Goal: Information Seeking & Learning: Learn about a topic

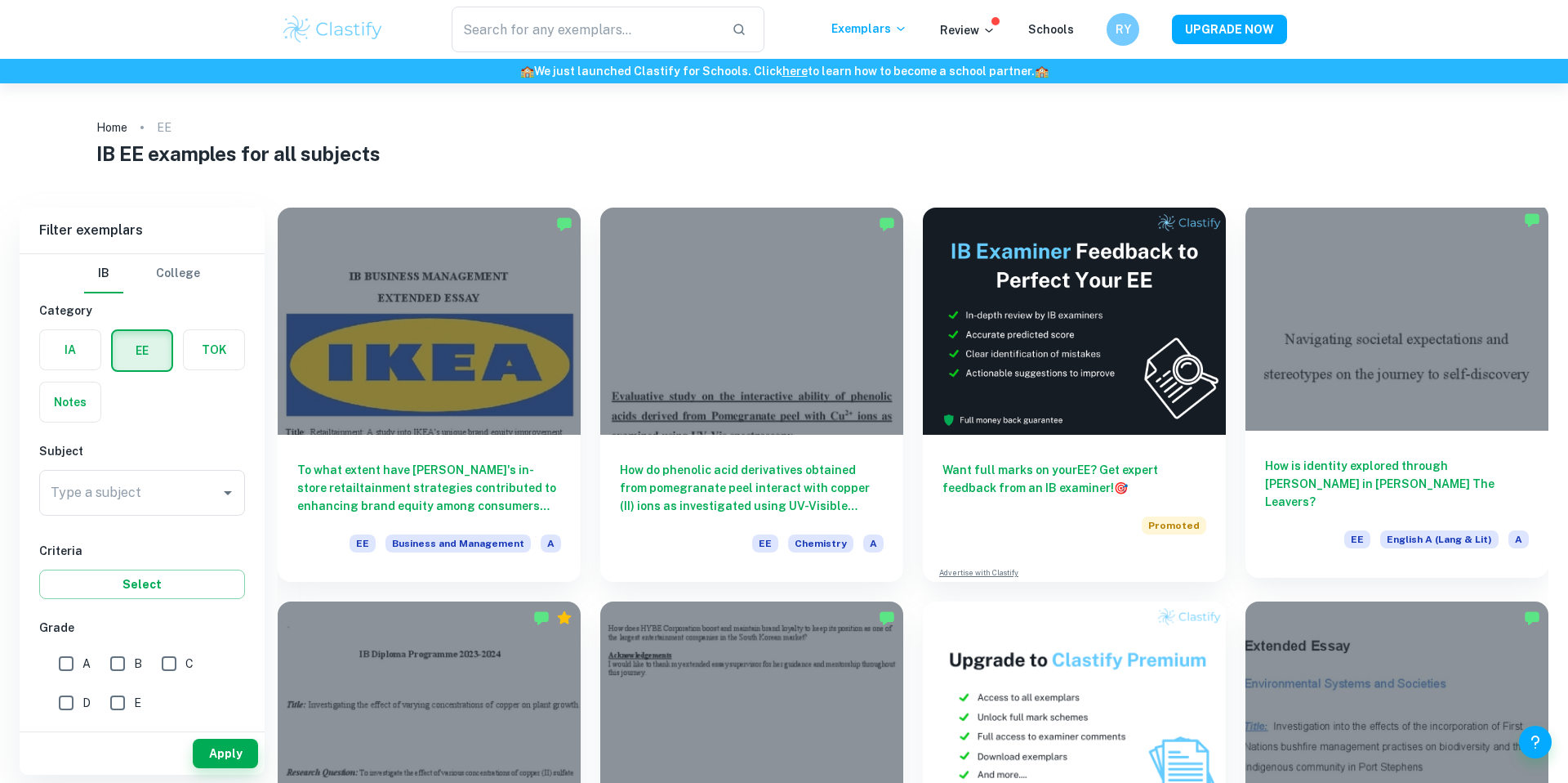
click at [1348, 359] on div at bounding box center [1397, 317] width 303 height 228
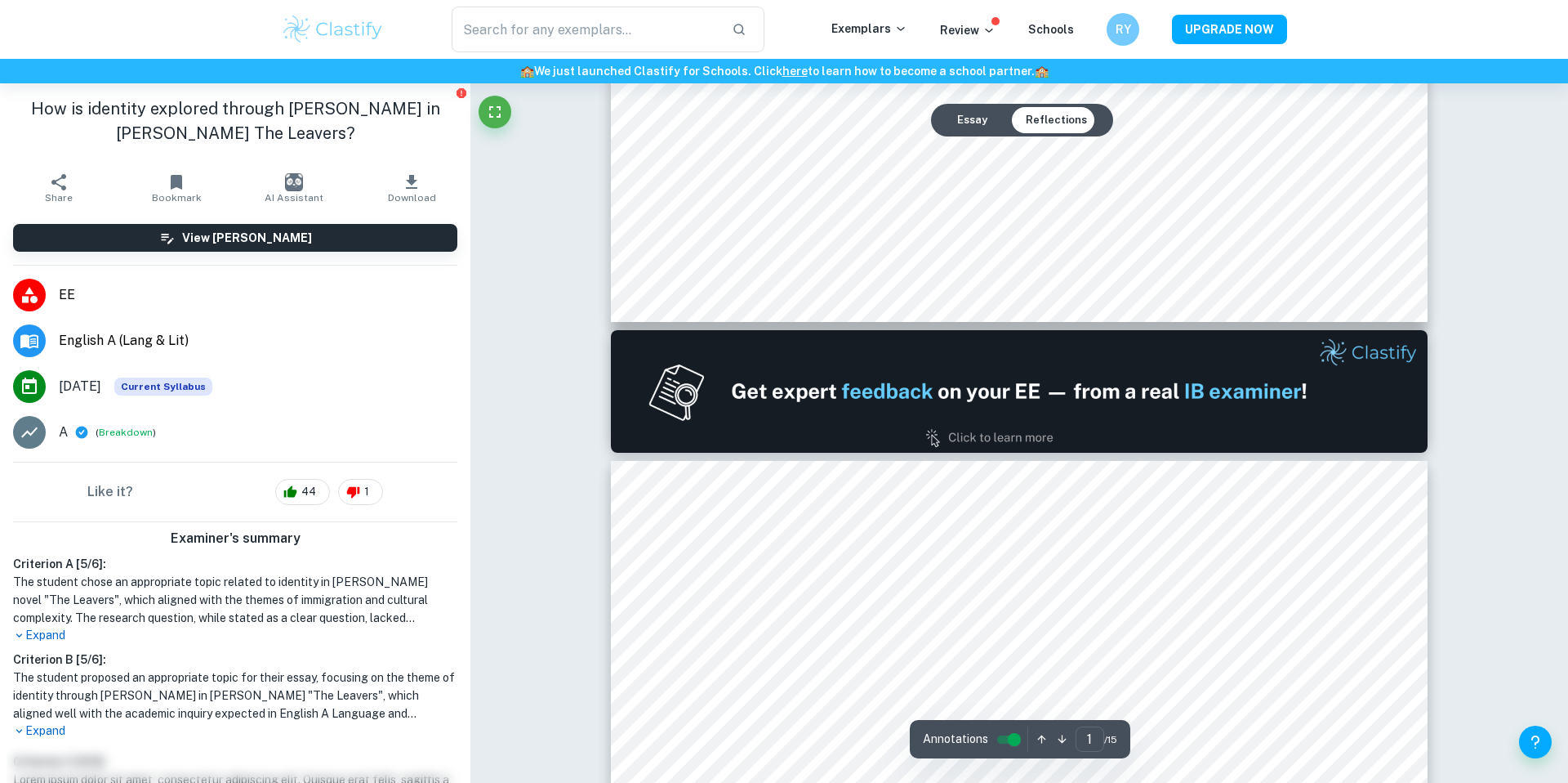
type input "2"
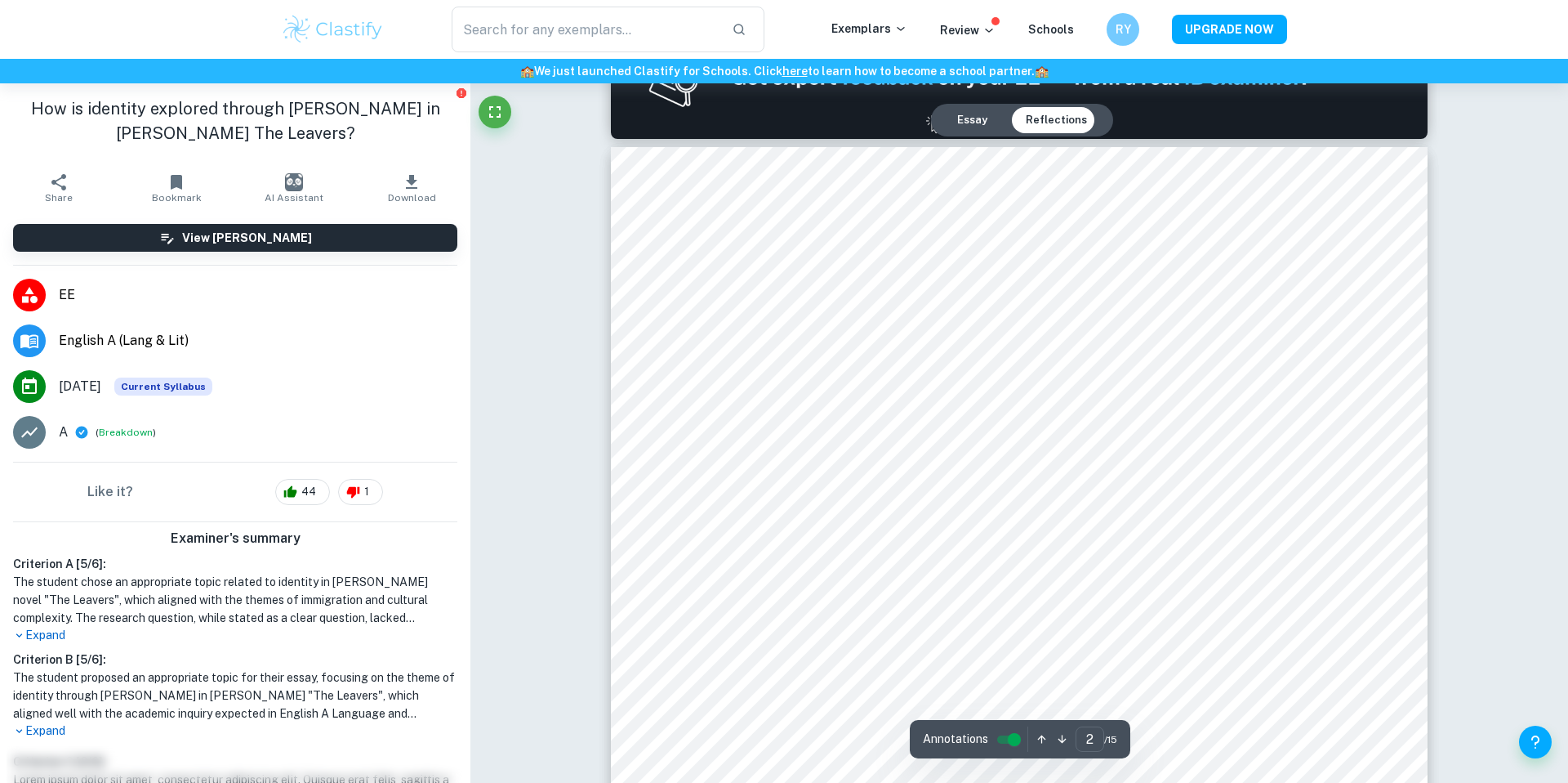
scroll to position [1319, 0]
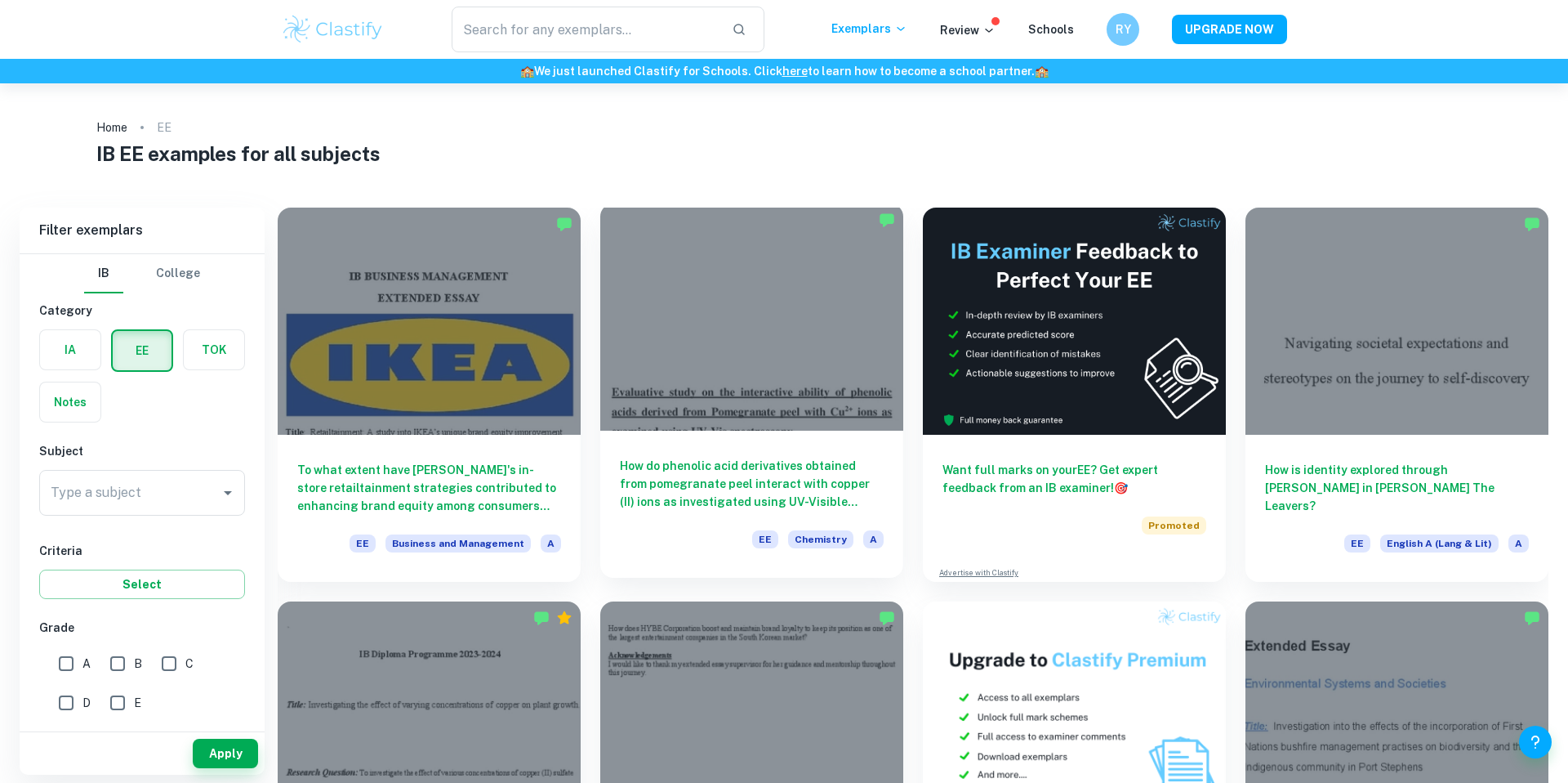
click at [802, 346] on div at bounding box center [752, 317] width 303 height 228
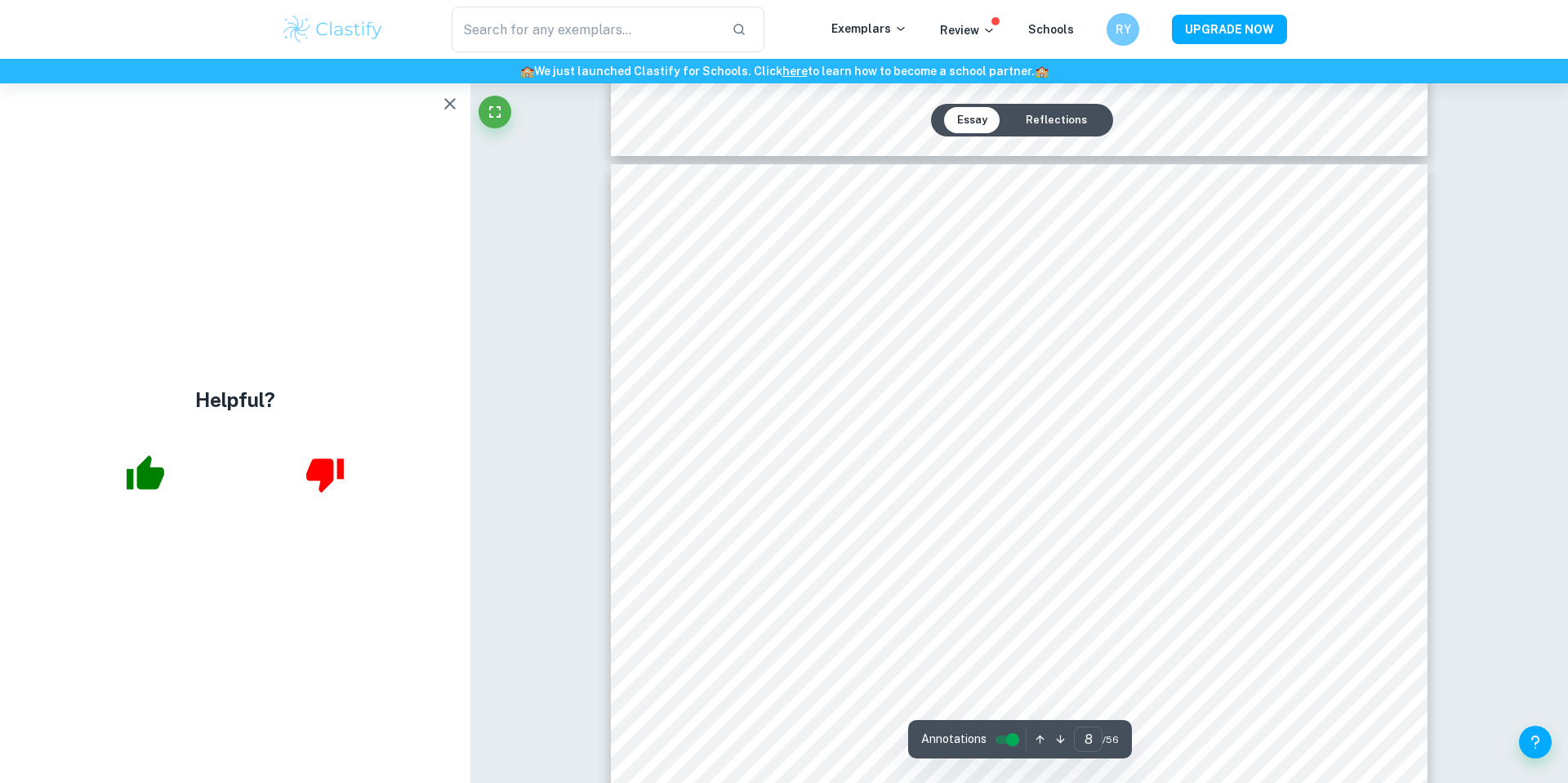
scroll to position [8343, 0]
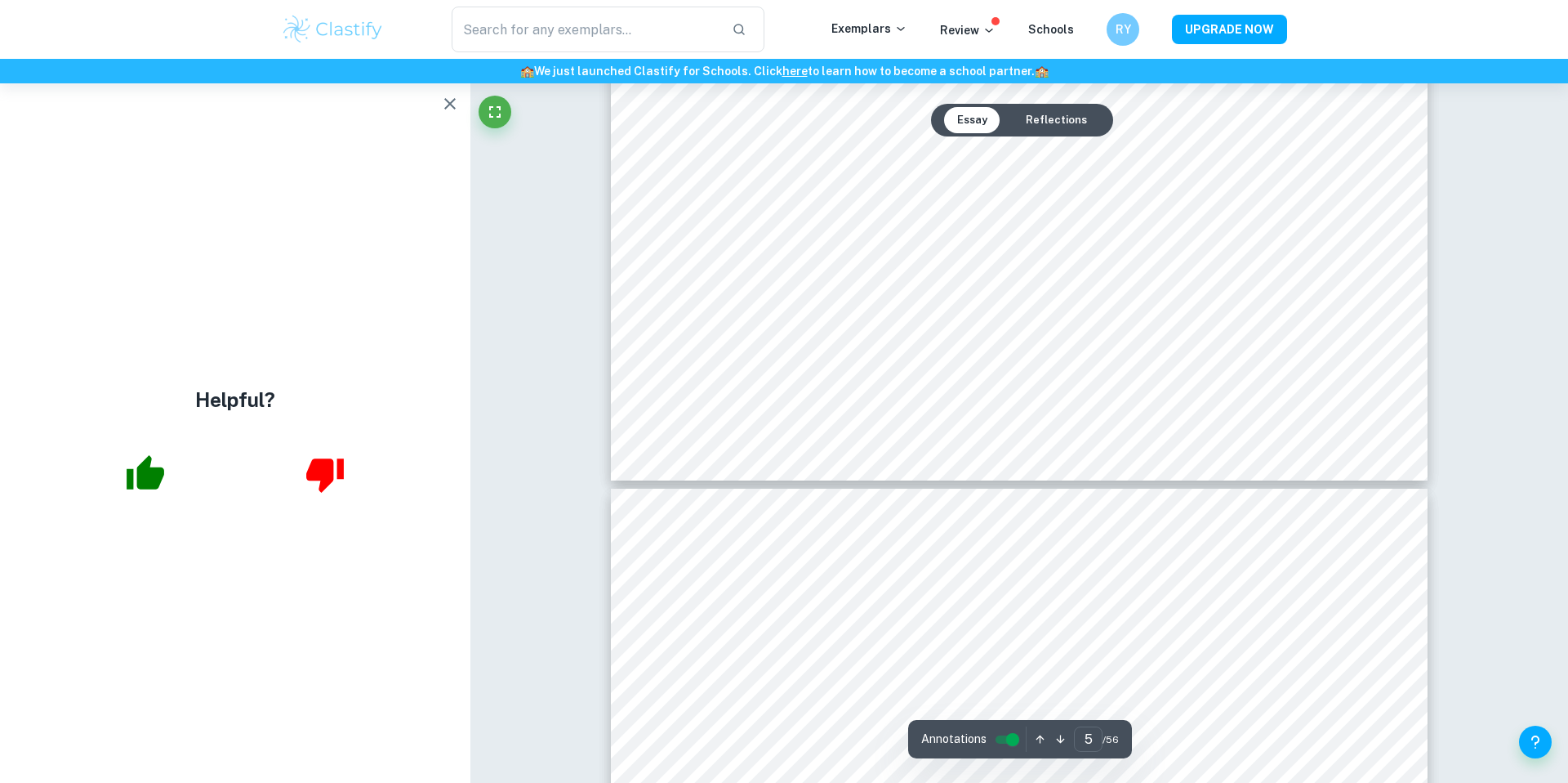
type input "6"
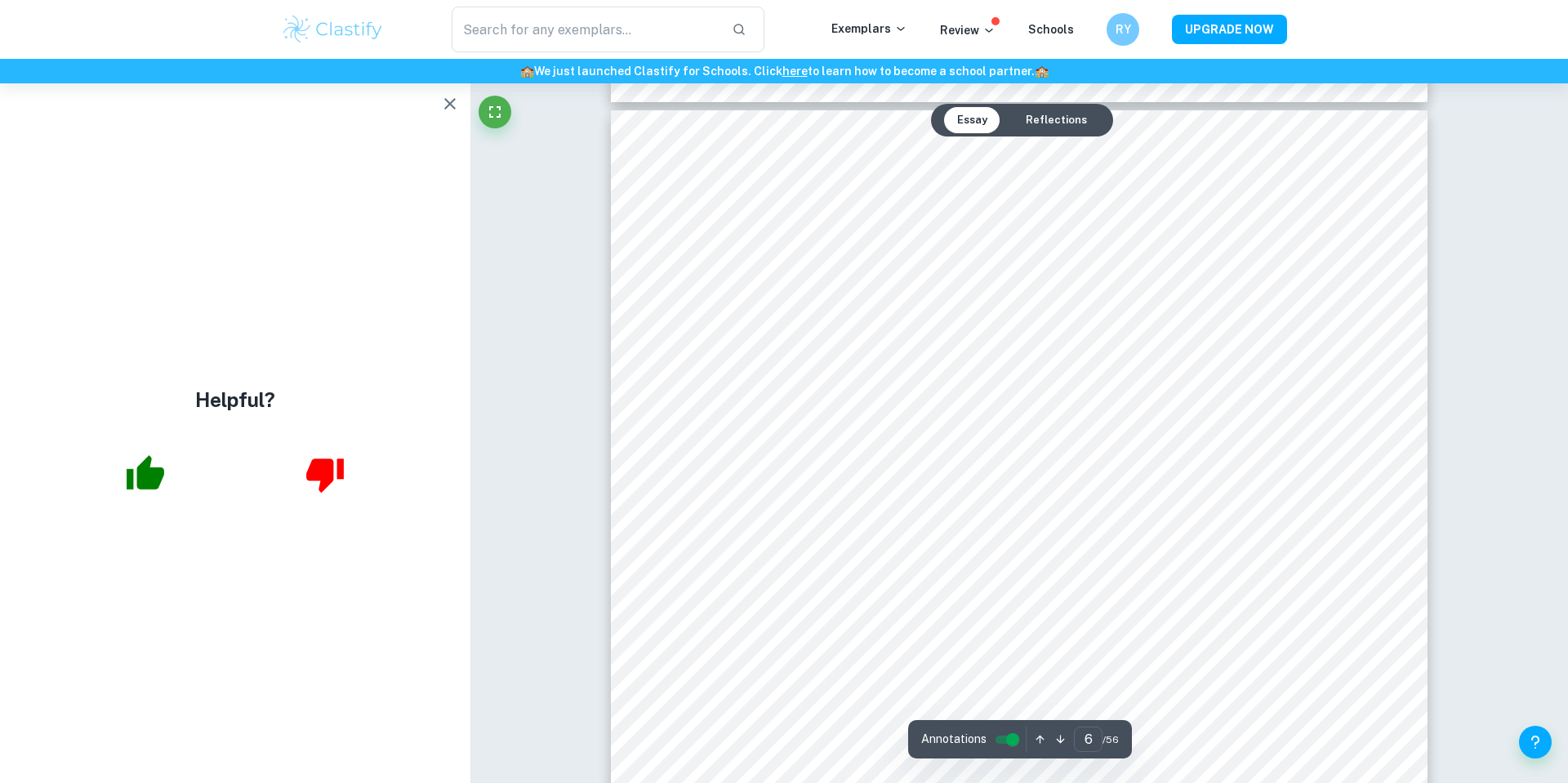
scroll to position [6065, 0]
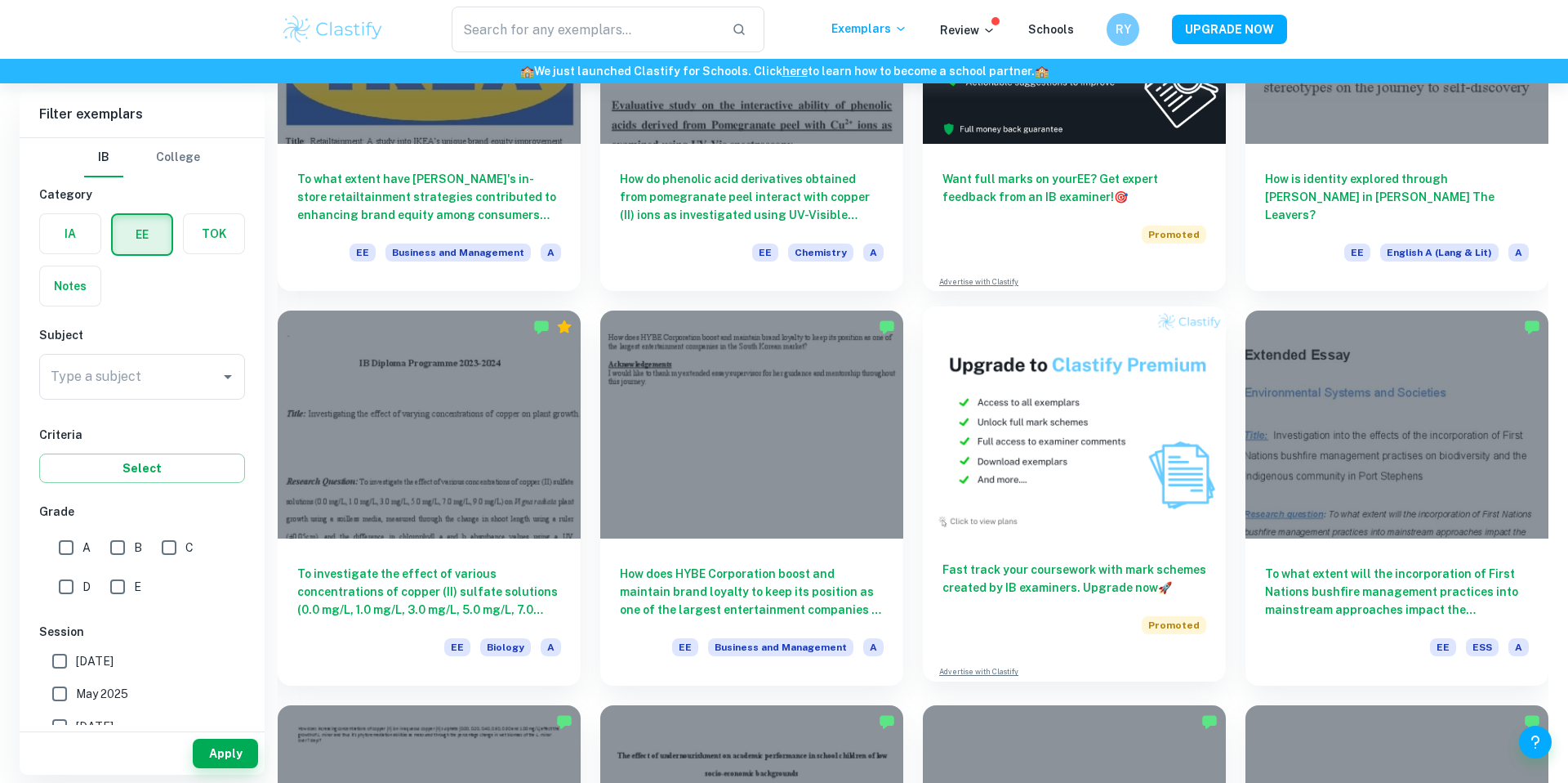
scroll to position [336, 0]
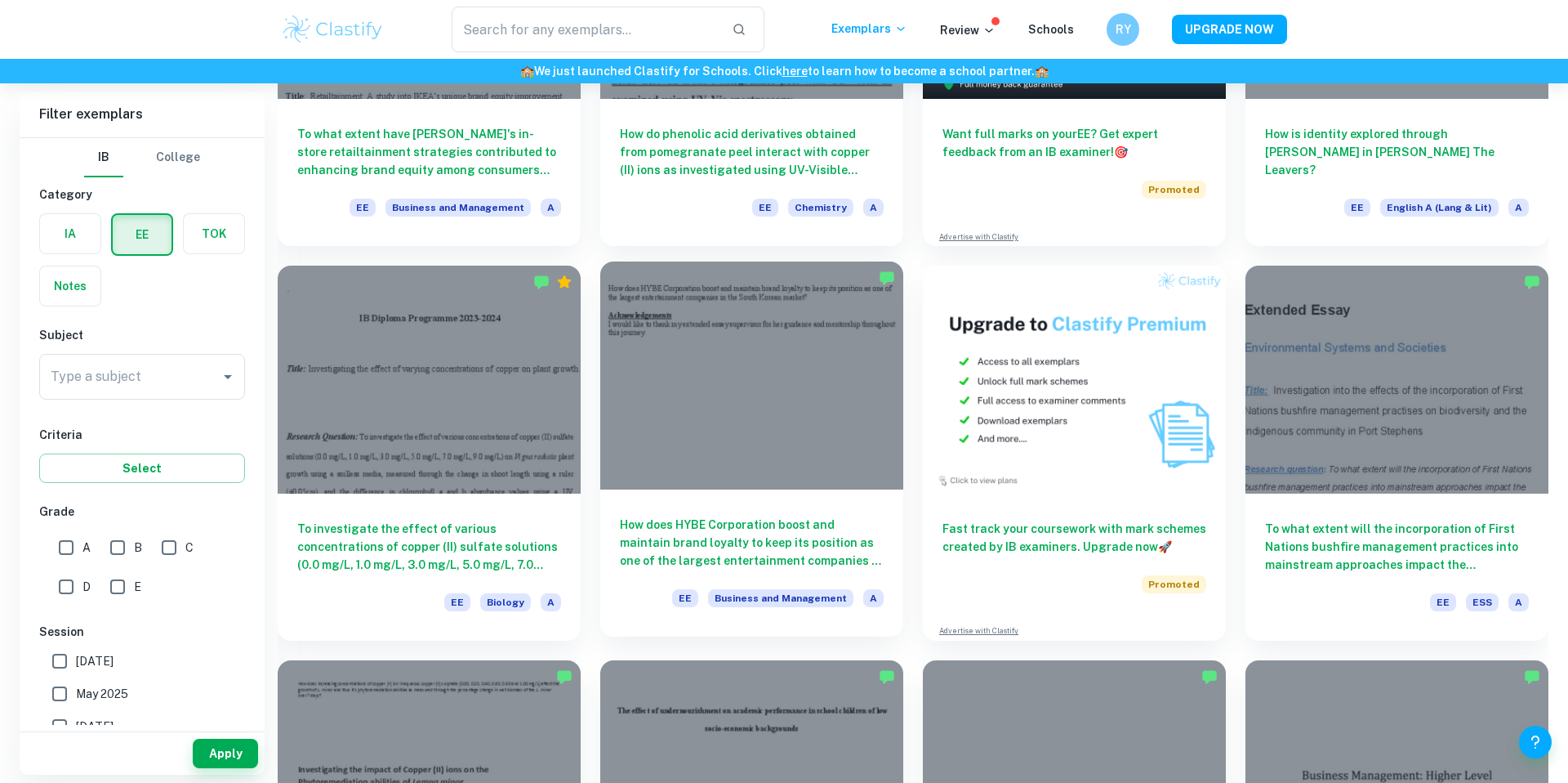
click at [851, 470] on div at bounding box center [752, 374] width 303 height 228
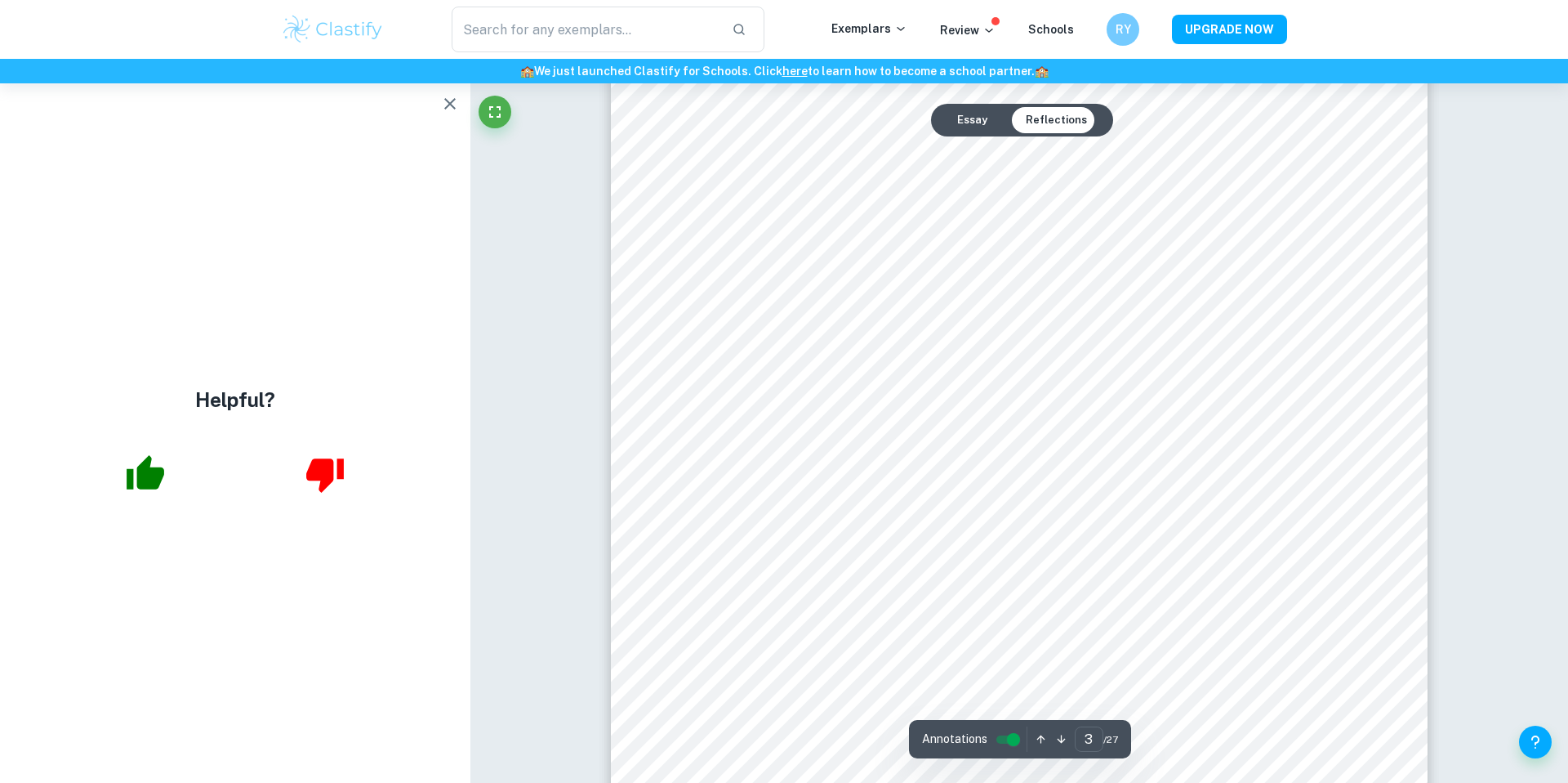
scroll to position [2940, 0]
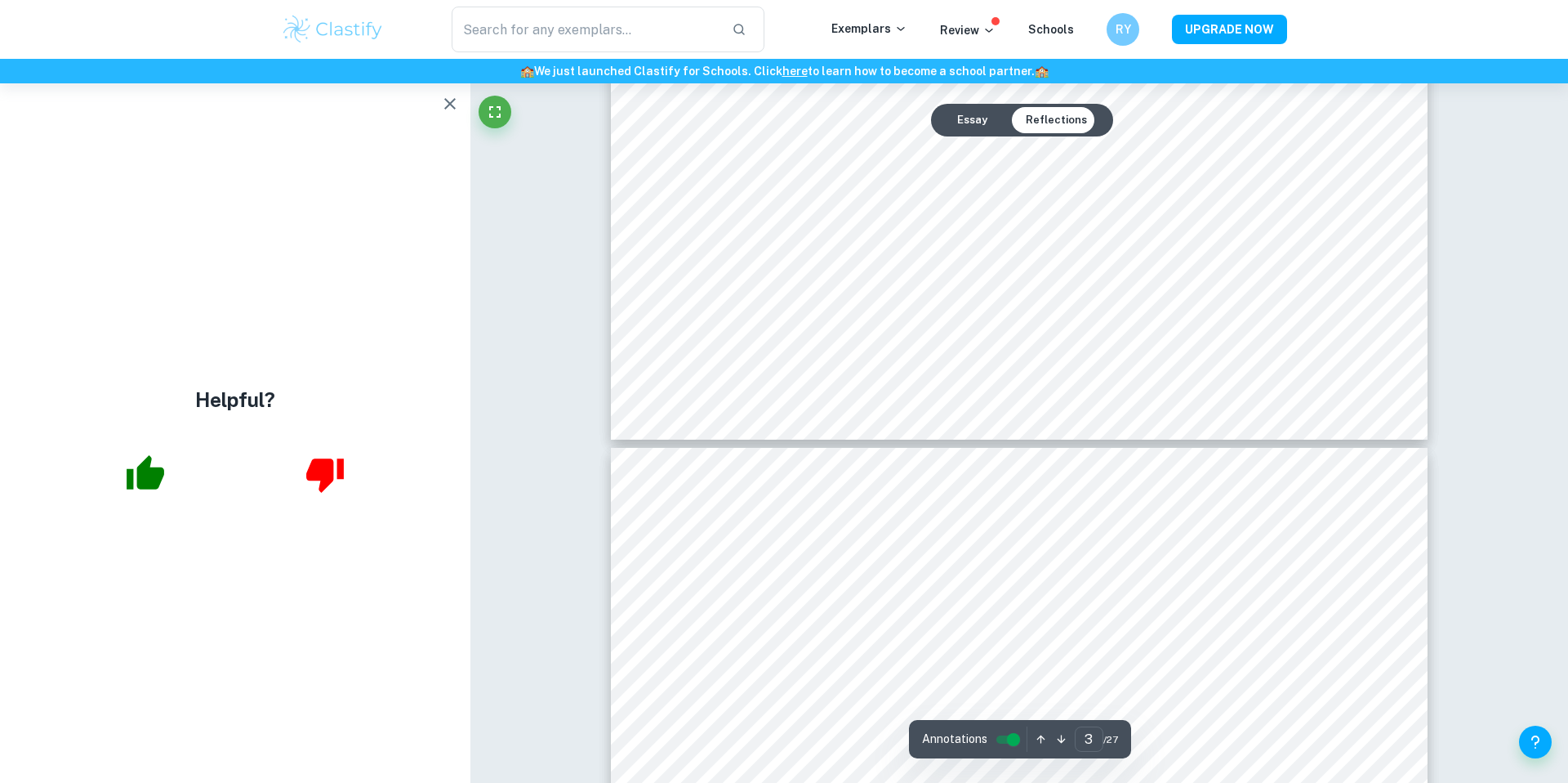
type input "4"
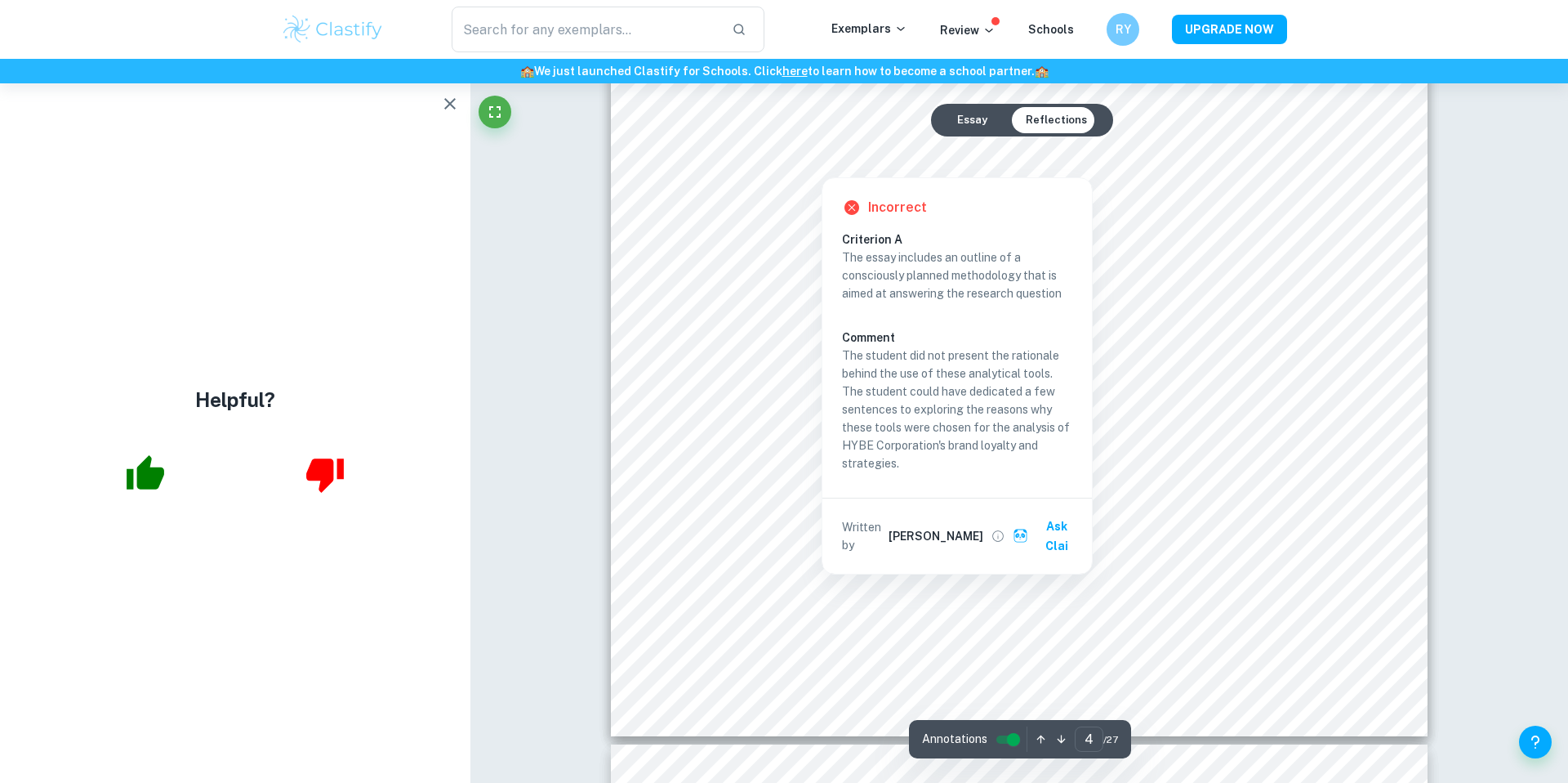
scroll to position [4321, 0]
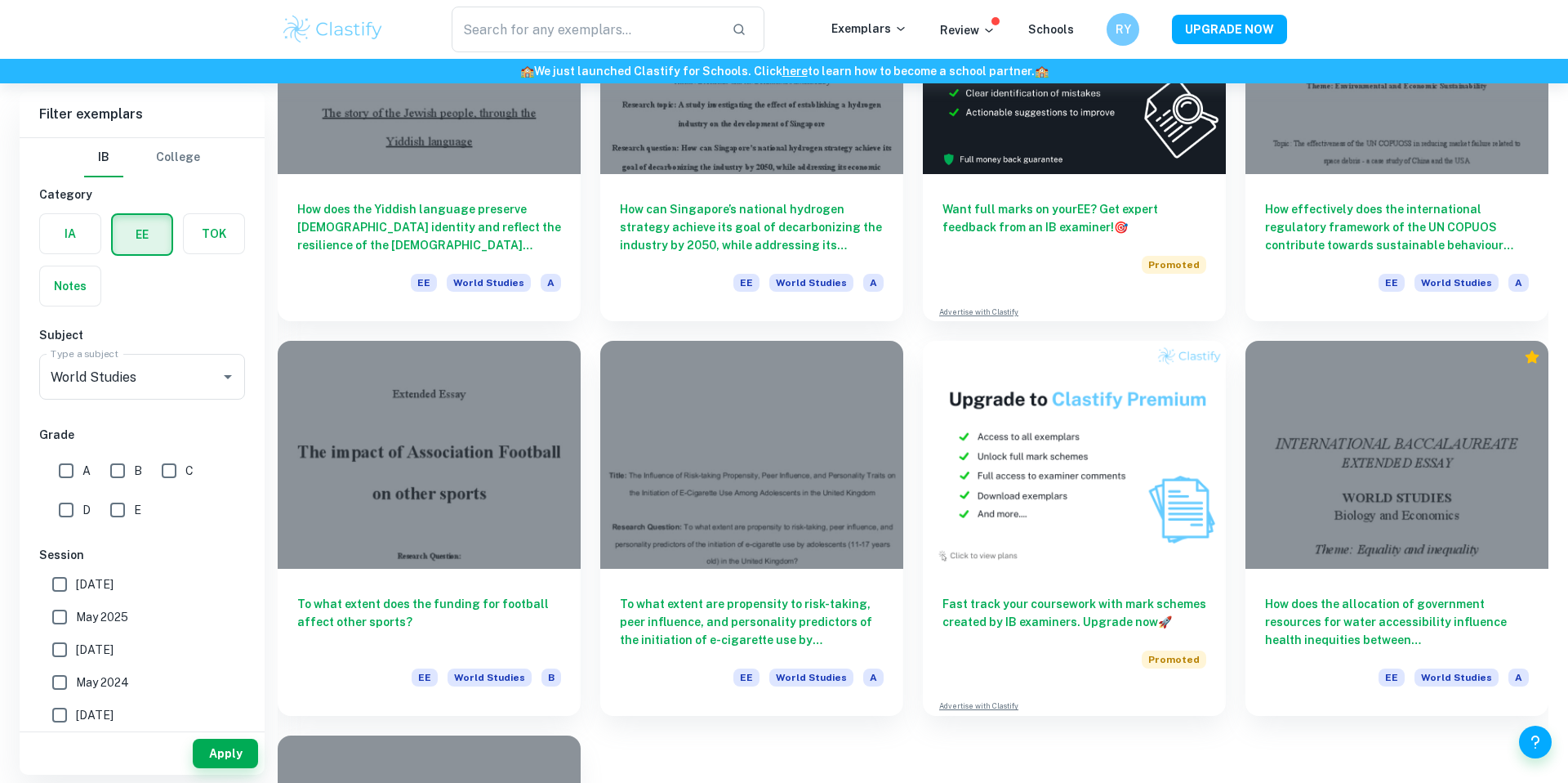
scroll to position [6891, 0]
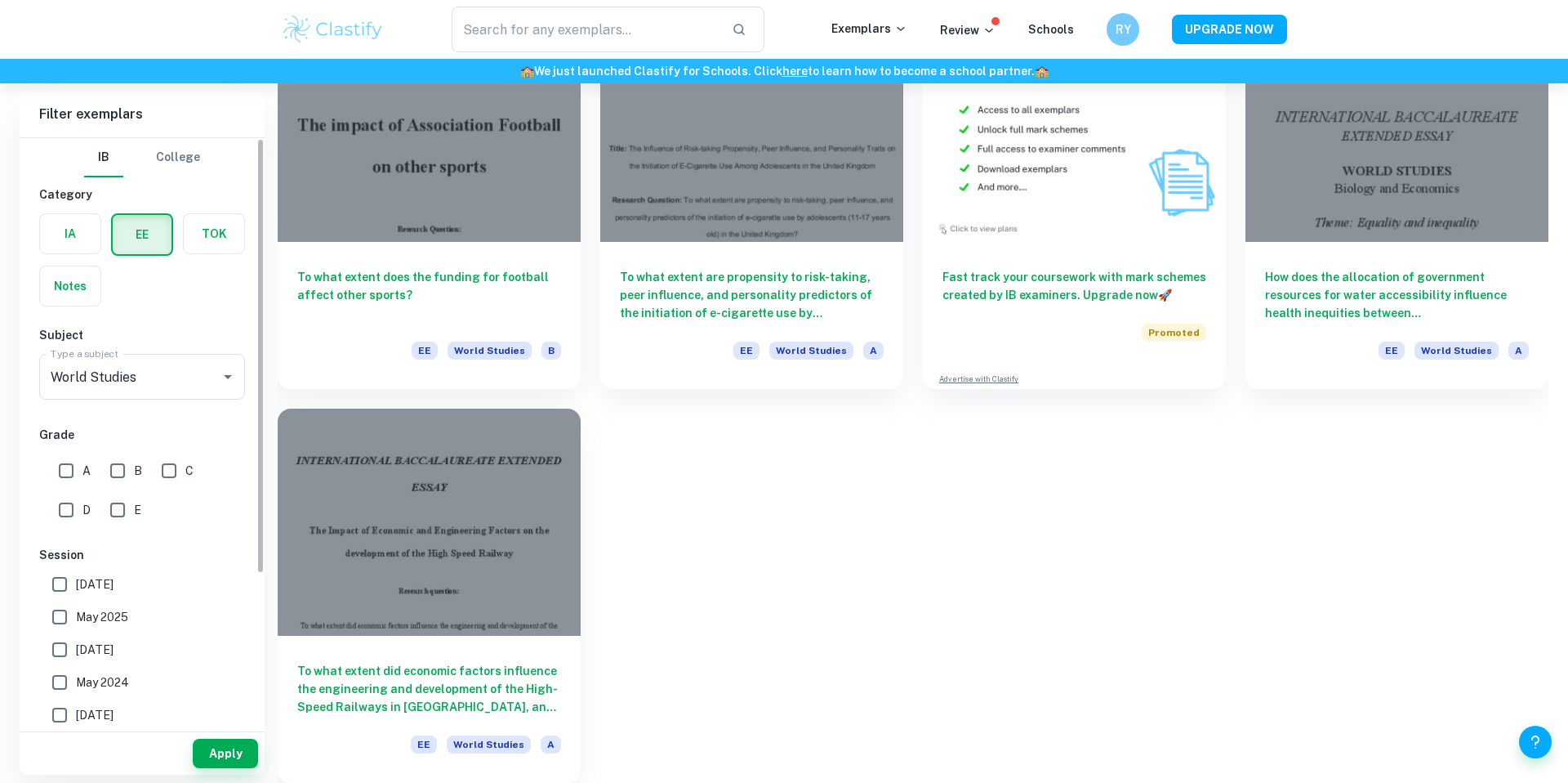
drag, startPoint x: 71, startPoint y: 472, endPoint x: 194, endPoint y: 694, distance: 253.8
click at [72, 473] on input "A" at bounding box center [66, 470] width 32 height 33
checkbox input "true"
click at [214, 752] on button "Apply" at bounding box center [225, 753] width 65 height 30
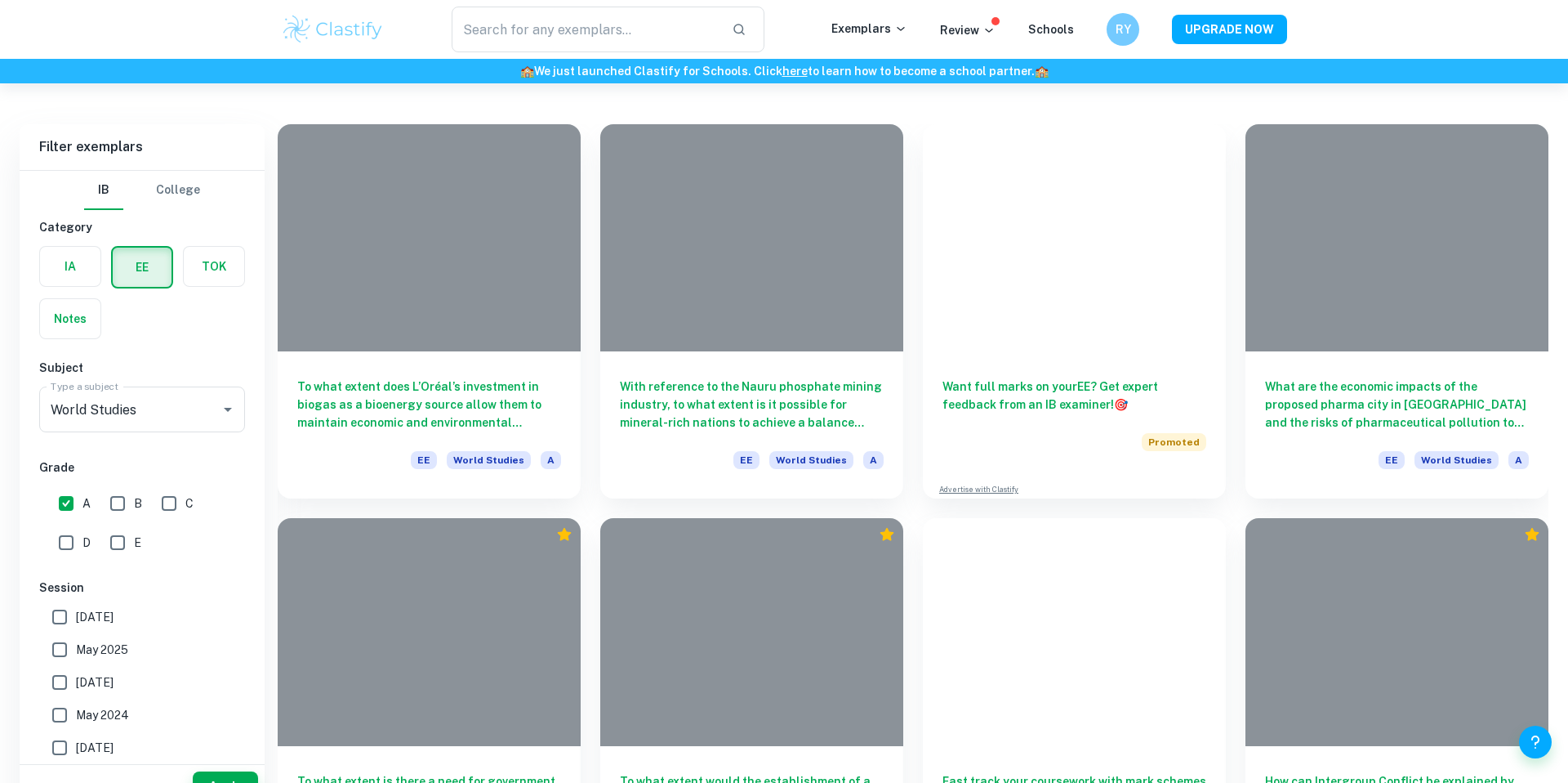
scroll to position [3740, 0]
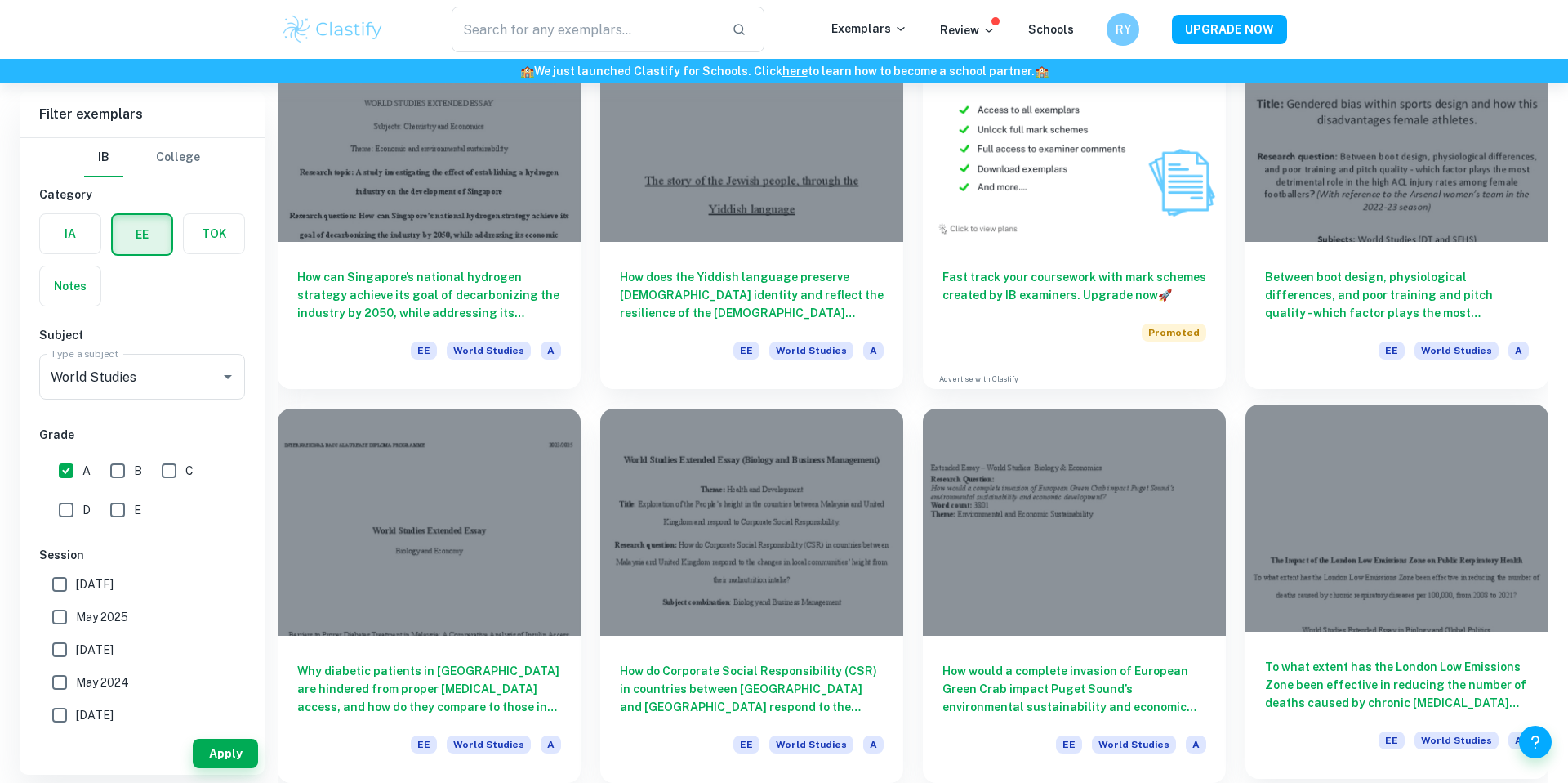
click at [1449, 502] on div at bounding box center [1397, 518] width 303 height 228
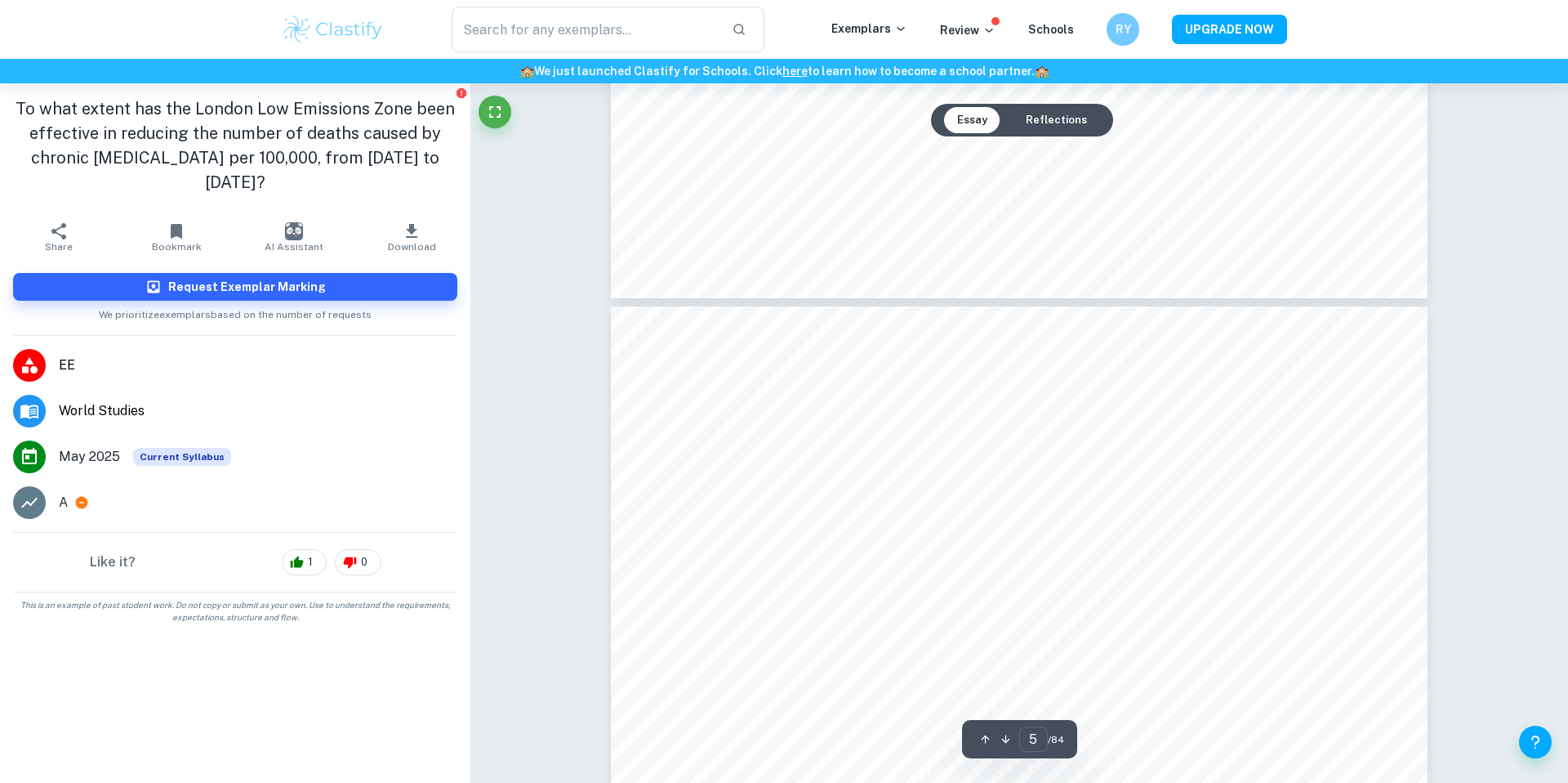
scroll to position [4910, 0]
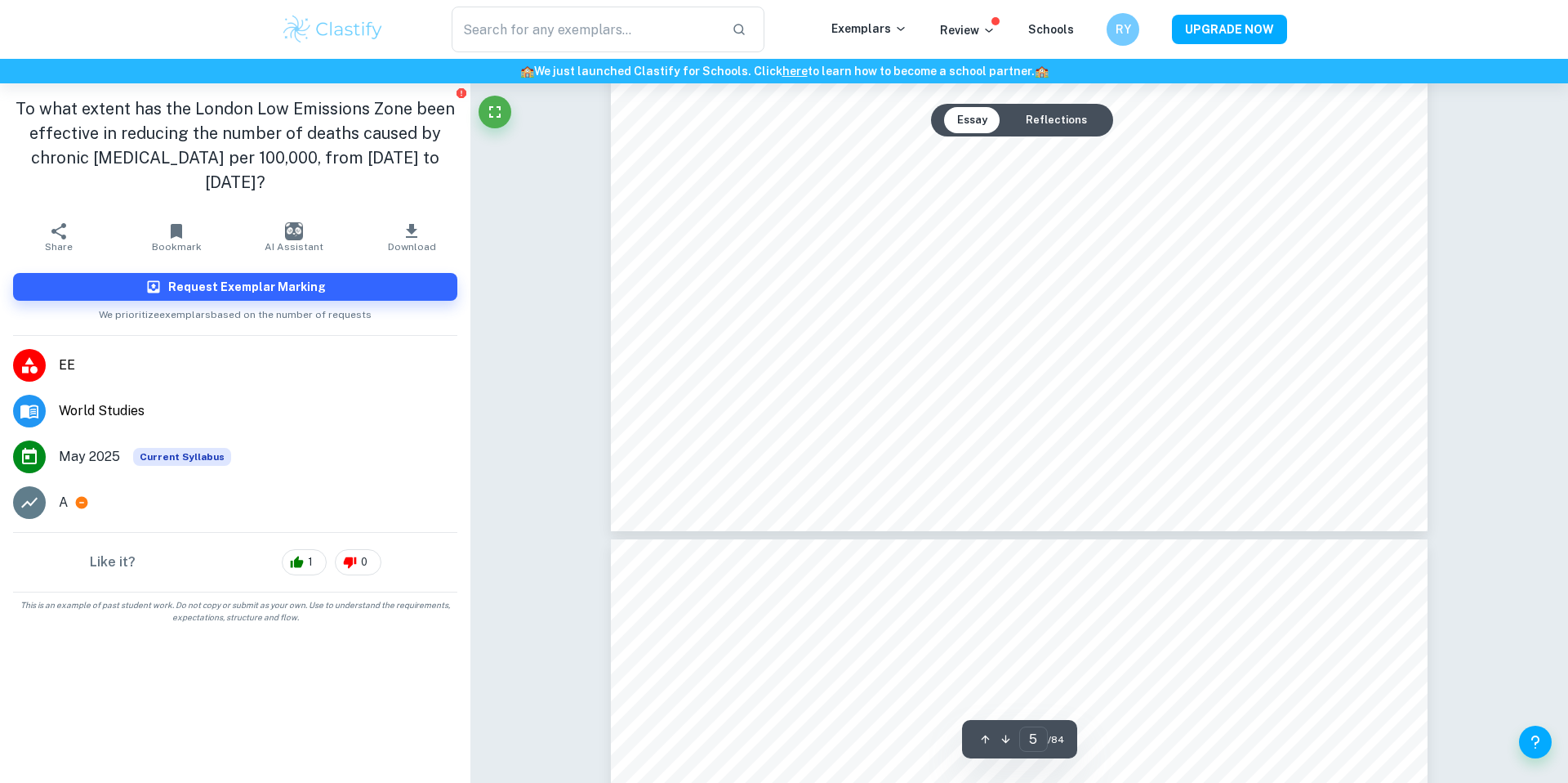
type input "6"
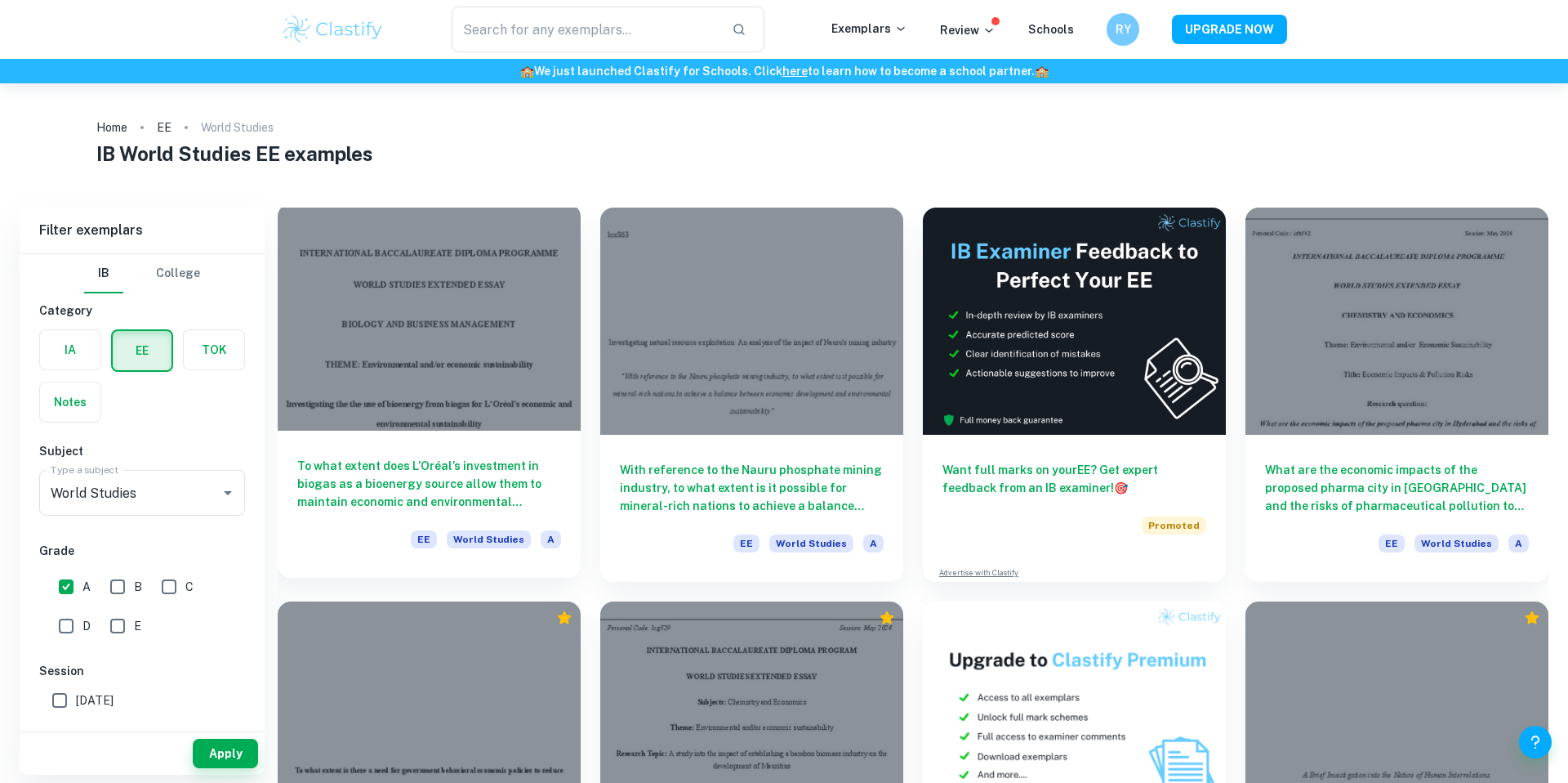
click at [478, 418] on div at bounding box center [429, 317] width 303 height 228
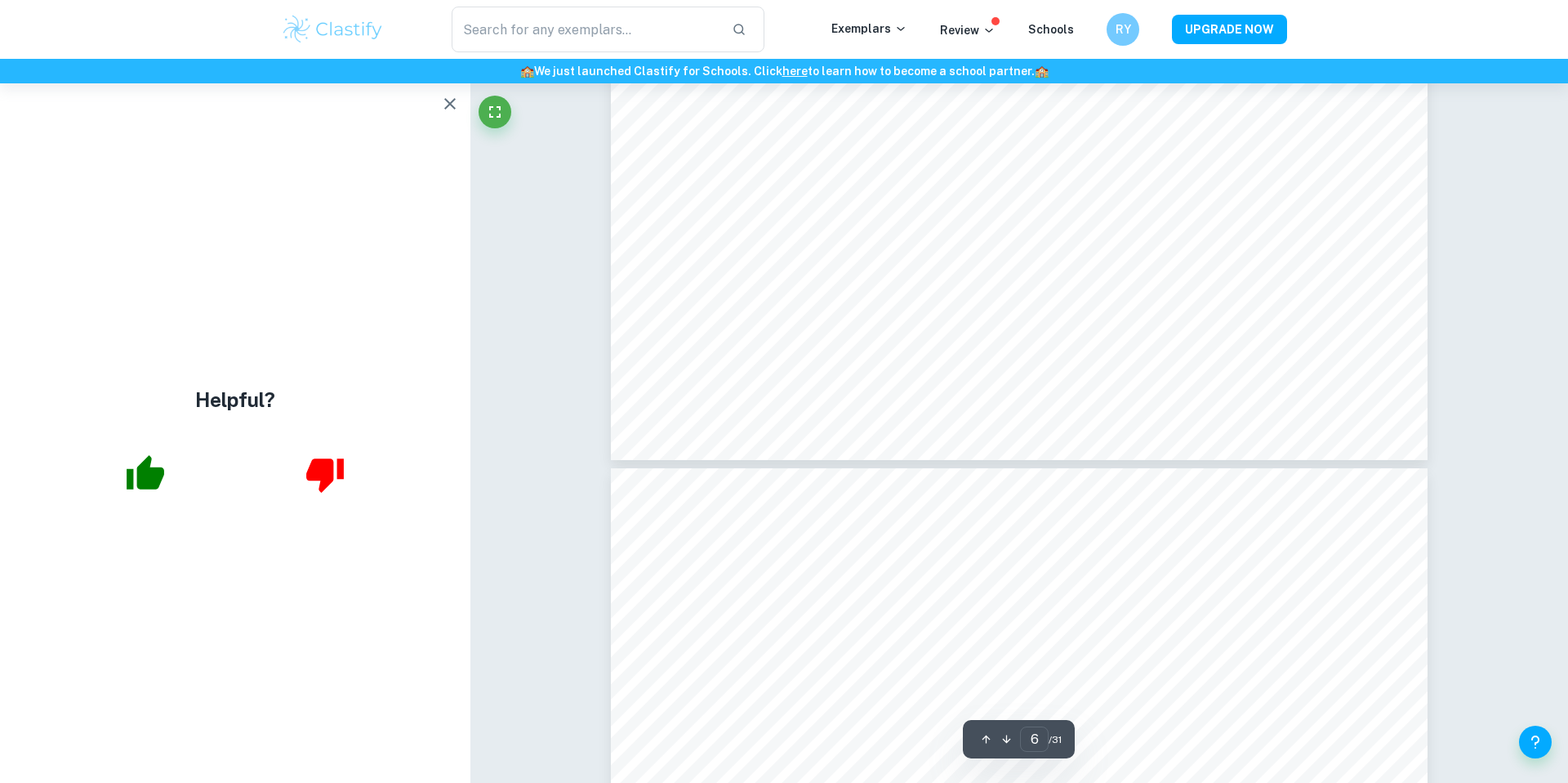
scroll to position [6243, 0]
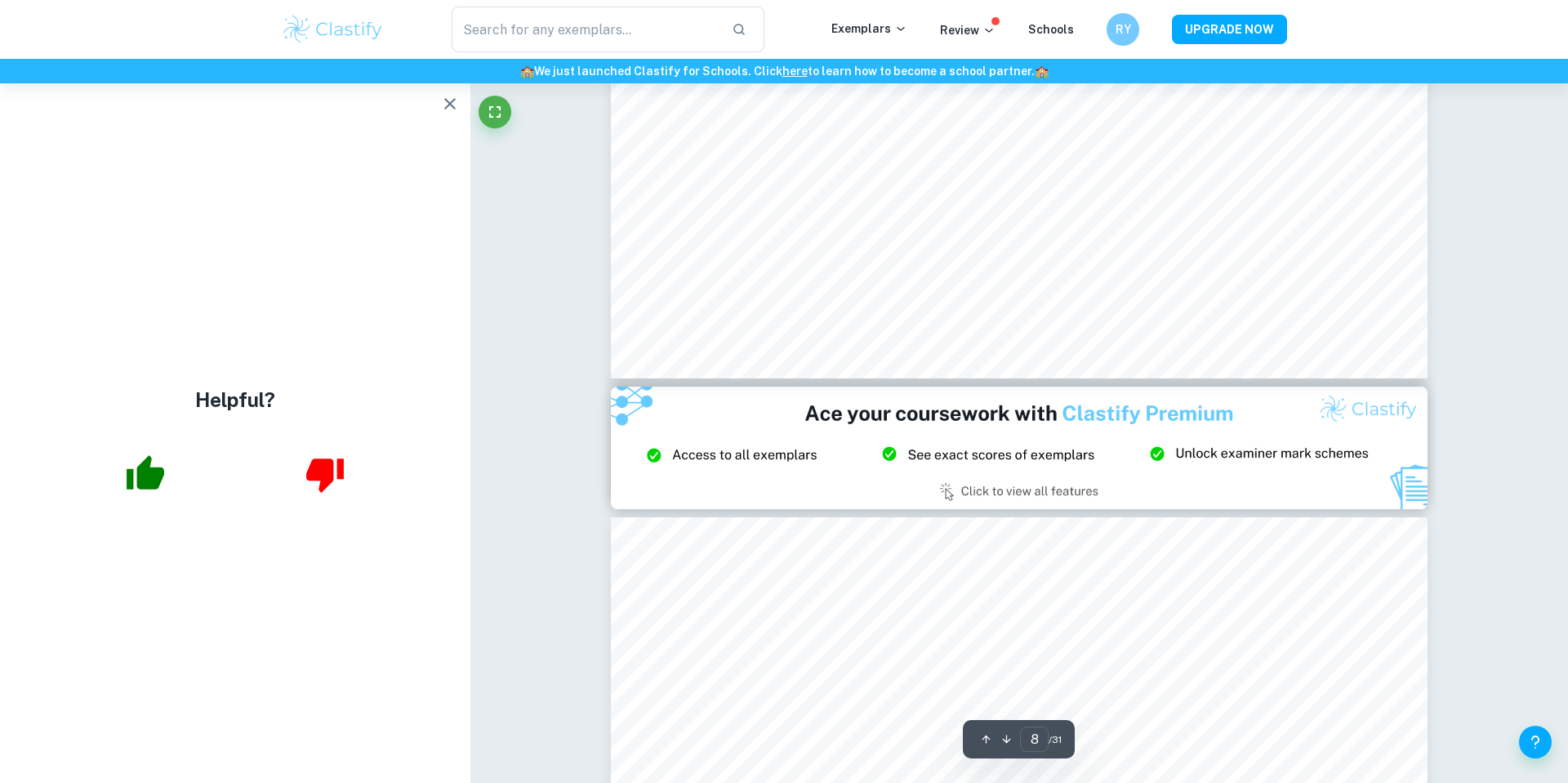
type input "9"
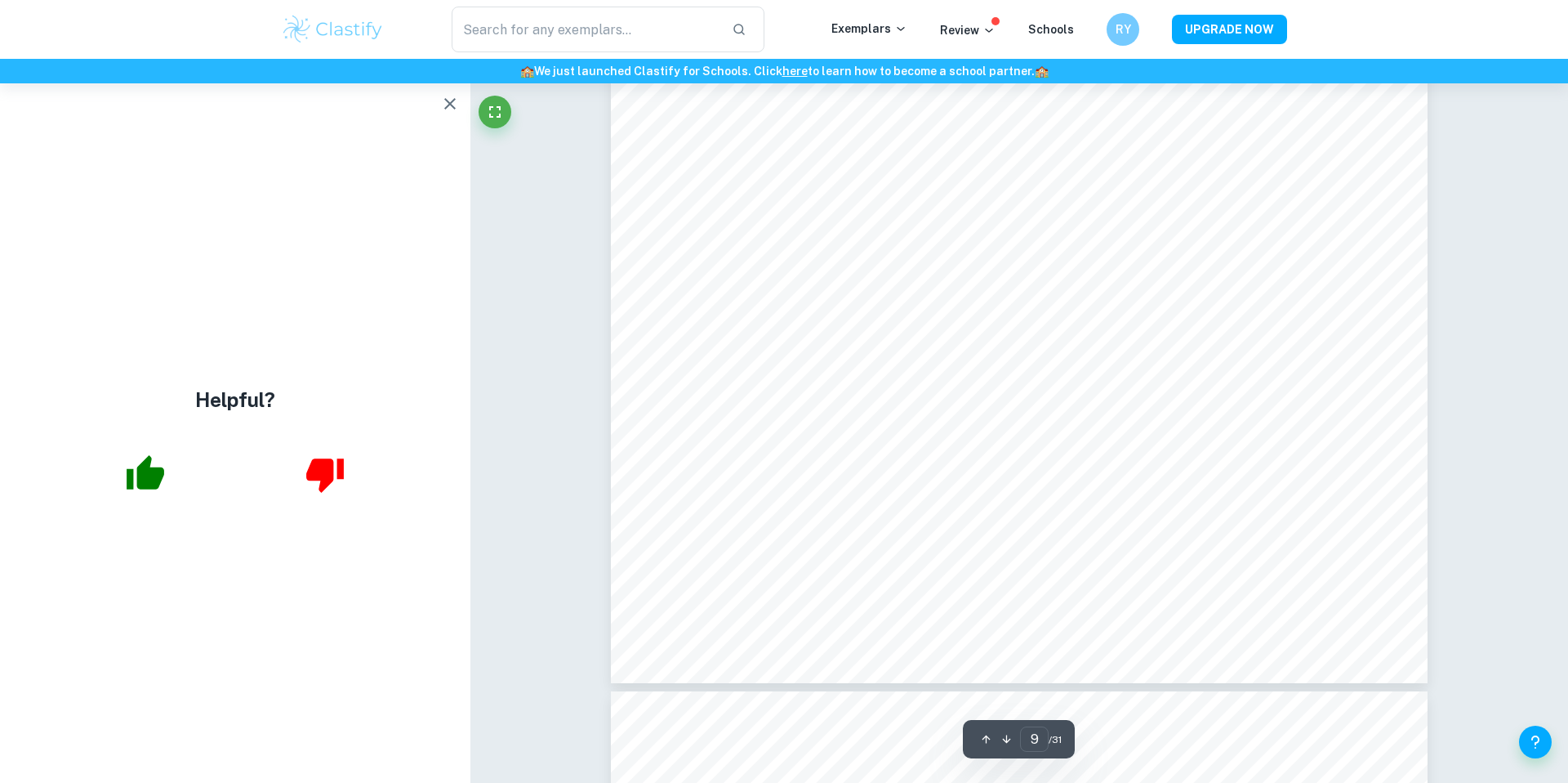
scroll to position [9388, 0]
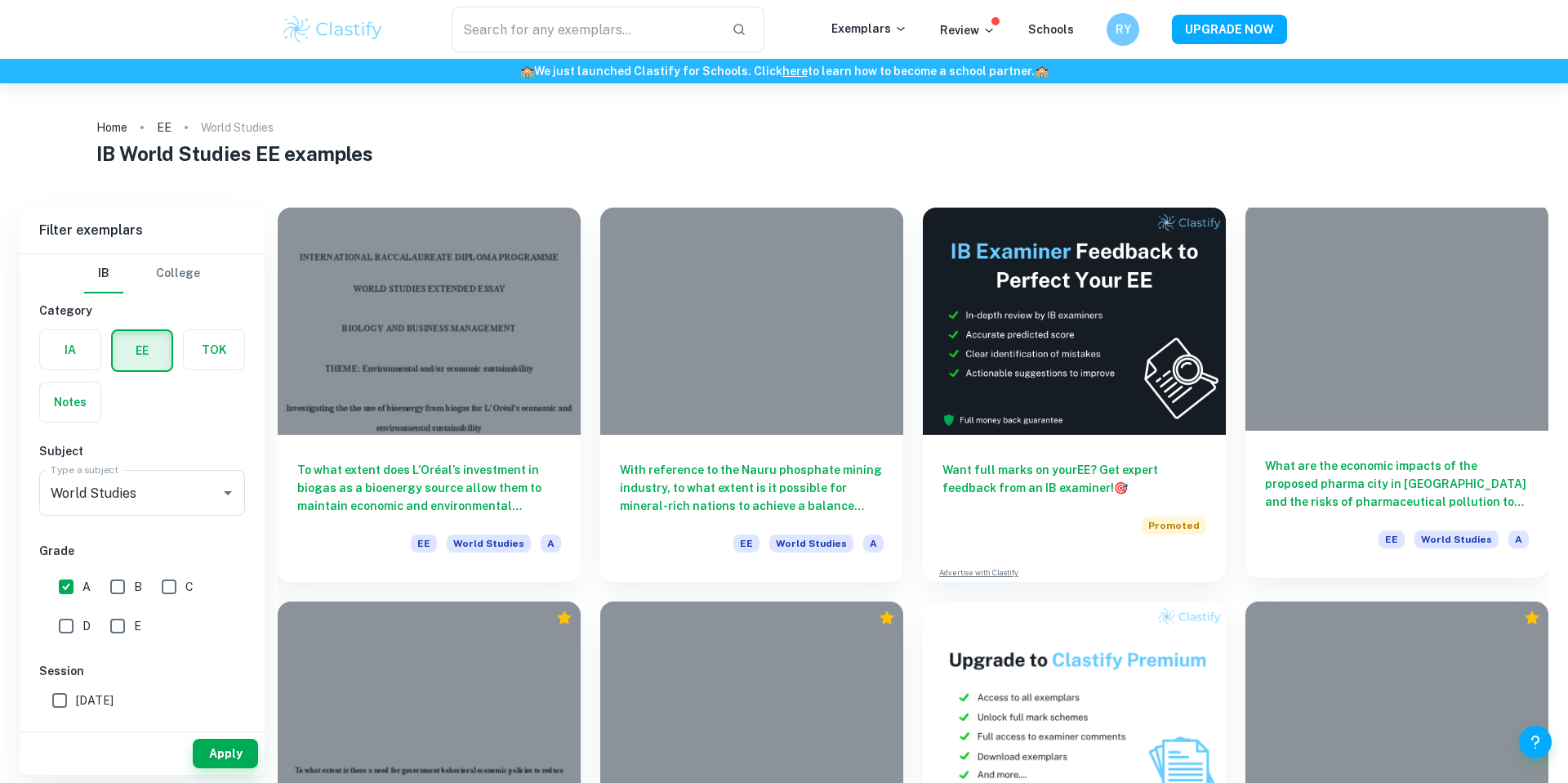
click at [1422, 377] on div at bounding box center [1397, 317] width 303 height 228
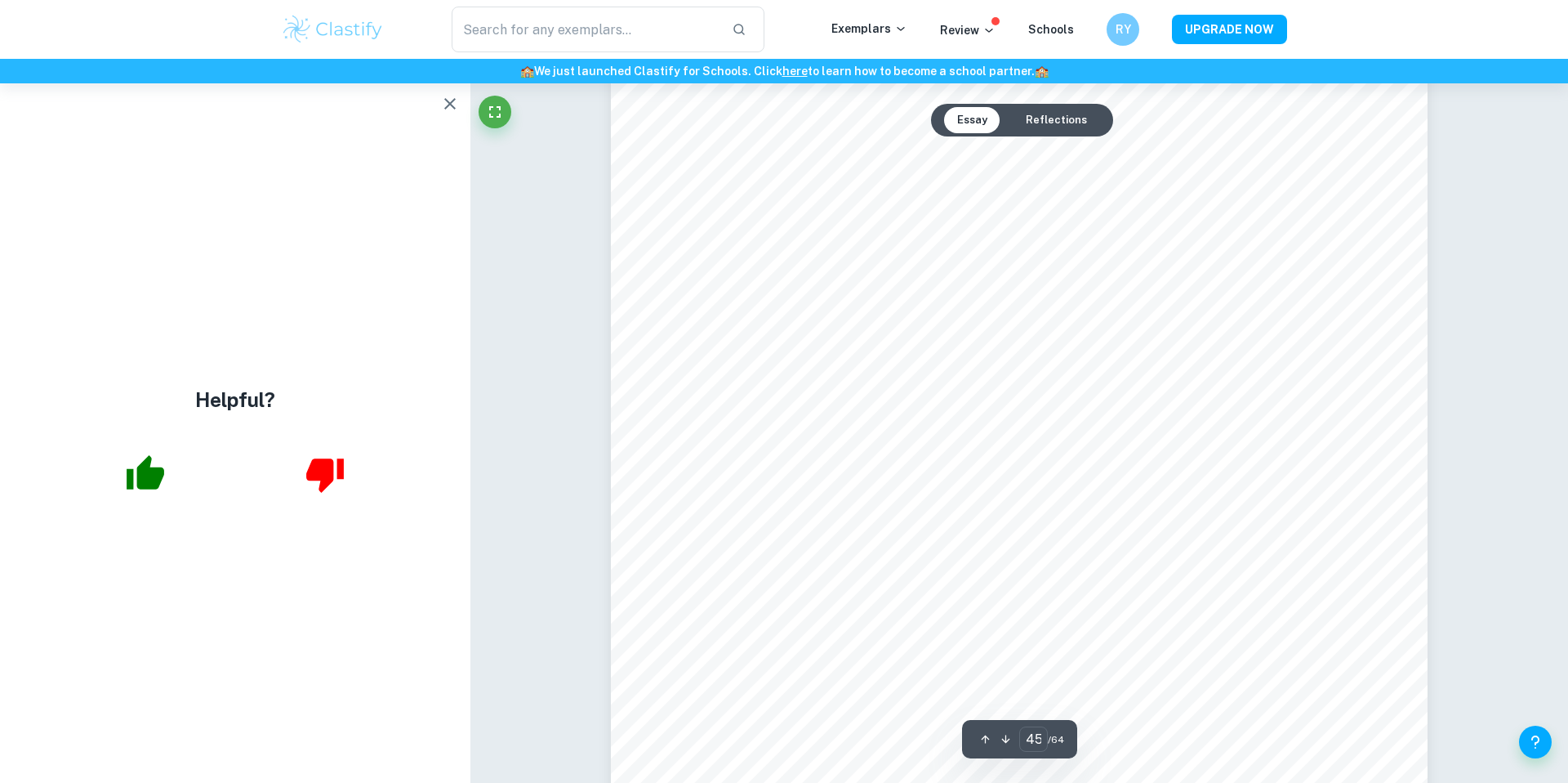
scroll to position [47938, 0]
type input "44"
